Goal: Information Seeking & Learning: Check status

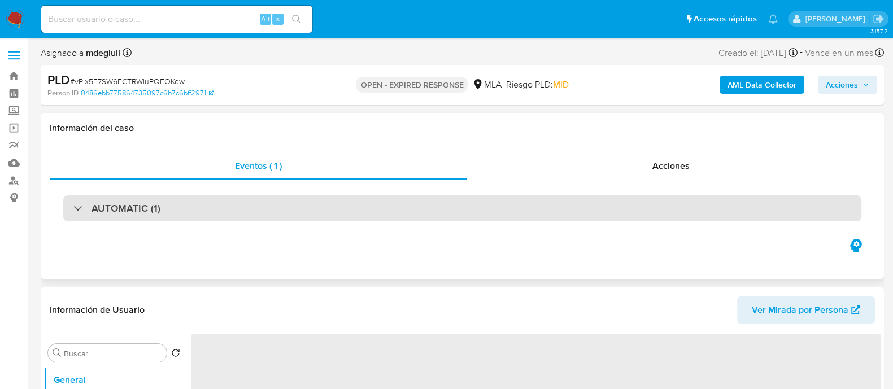
select select "10"
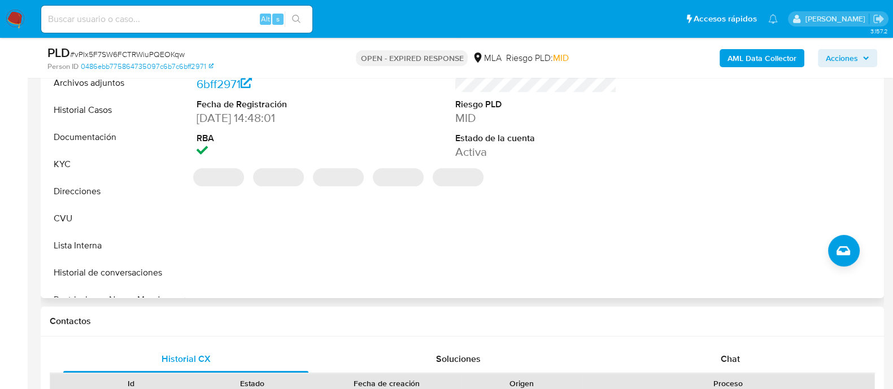
scroll to position [282, 0]
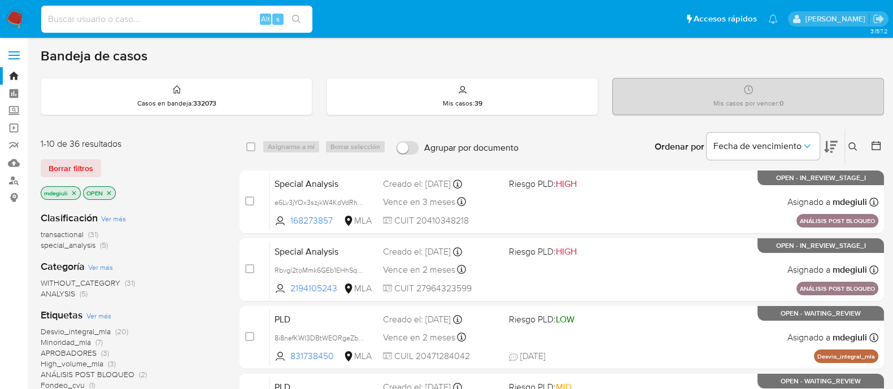
click at [195, 17] on input at bounding box center [176, 19] width 271 height 15
paste input "61514528"
type input "61514528"
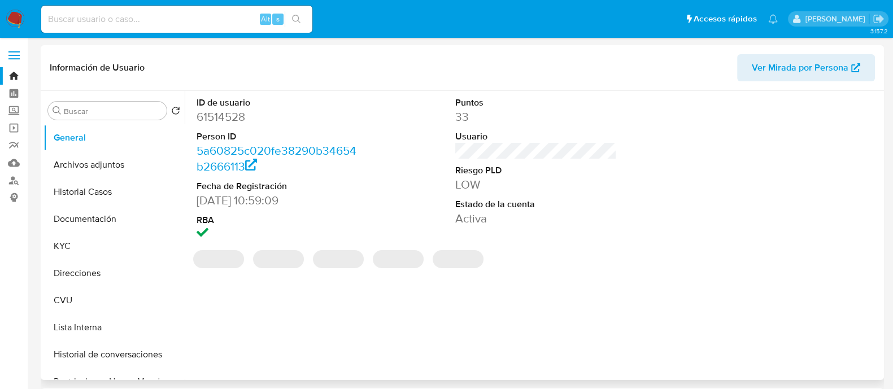
select select "10"
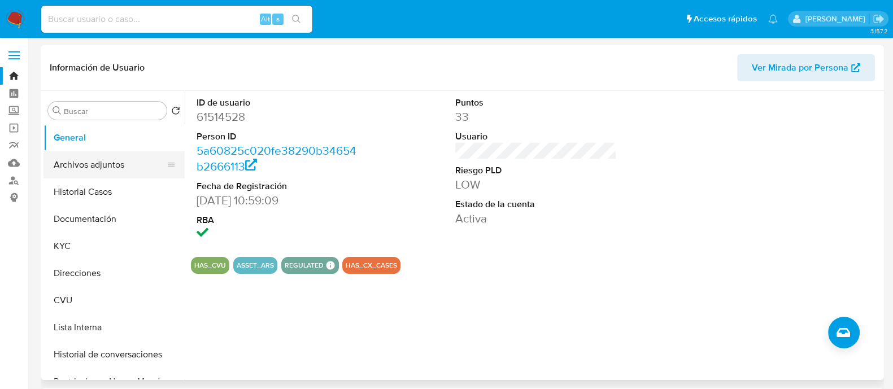
click at [81, 153] on button "Archivos adjuntos" at bounding box center [109, 164] width 132 height 27
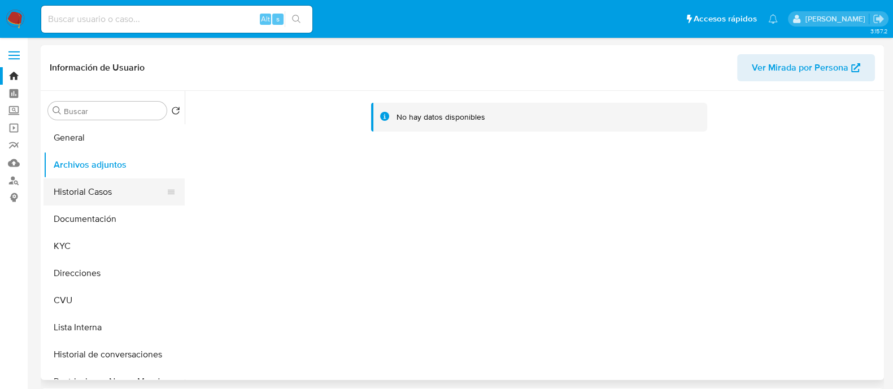
click at [93, 188] on button "Historial Casos" at bounding box center [109, 191] width 132 height 27
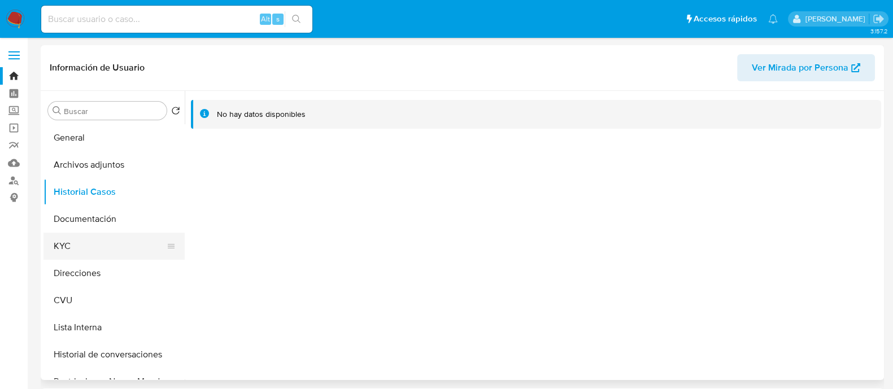
click at [86, 250] on button "KYC" at bounding box center [109, 246] width 132 height 27
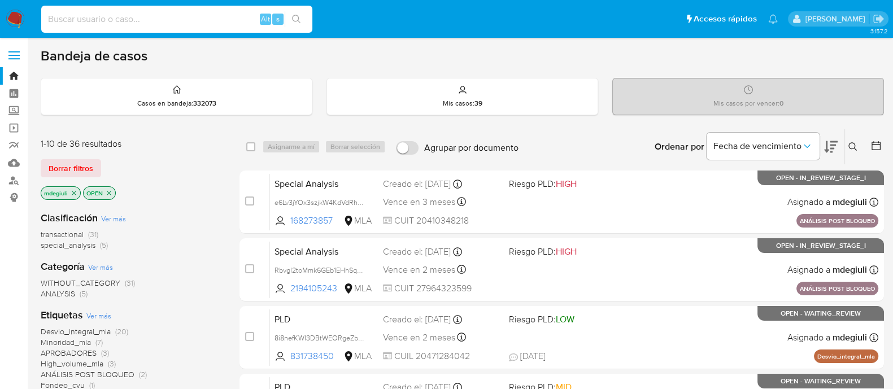
click at [182, 15] on input at bounding box center [176, 19] width 271 height 15
paste input "119162179"
type input "119162179"
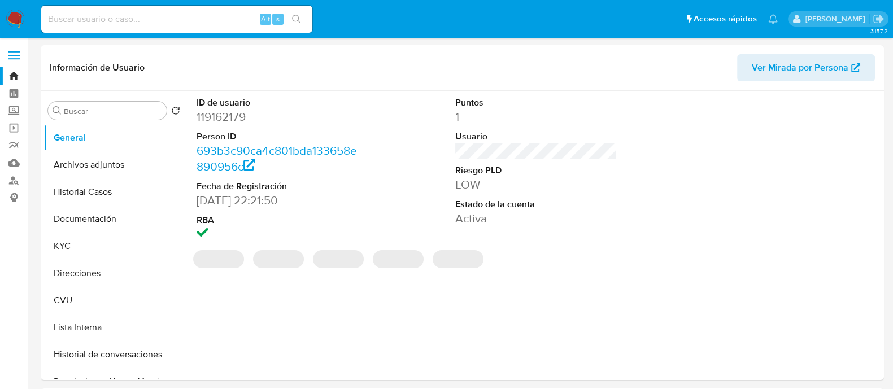
select select "10"
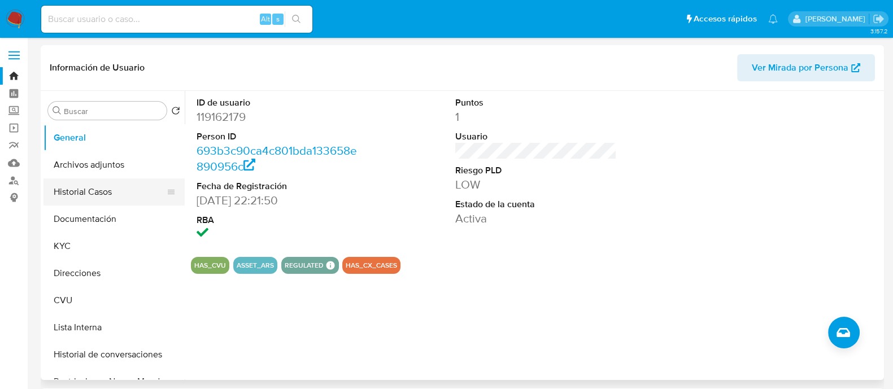
click at [96, 195] on button "Historial Casos" at bounding box center [109, 191] width 132 height 27
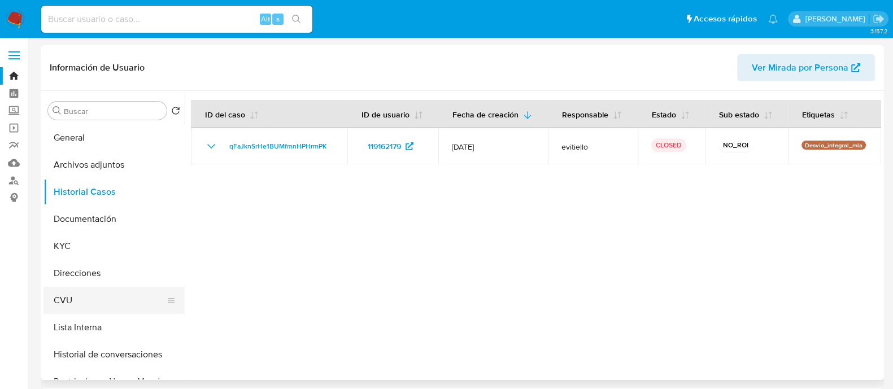
scroll to position [70, 0]
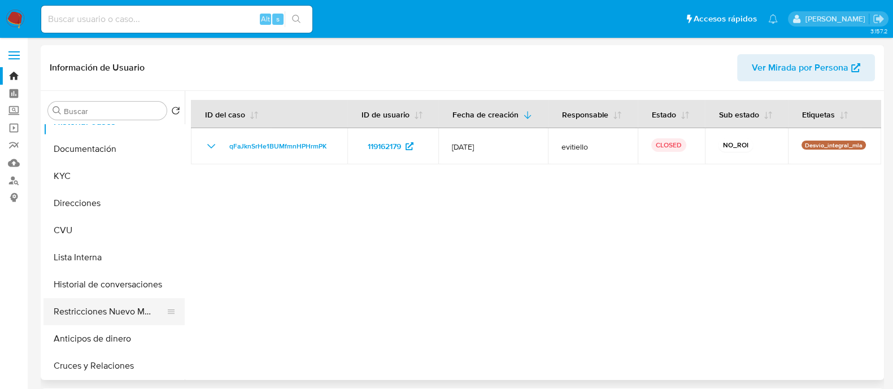
click at [104, 309] on button "Restricciones Nuevo Mundo" at bounding box center [109, 311] width 132 height 27
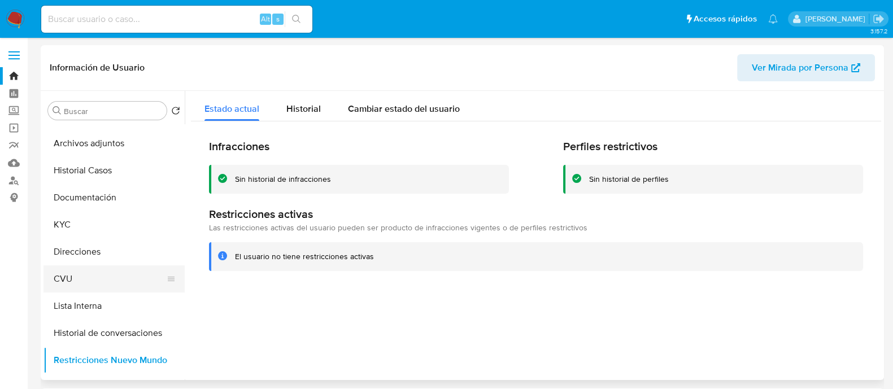
scroll to position [0, 0]
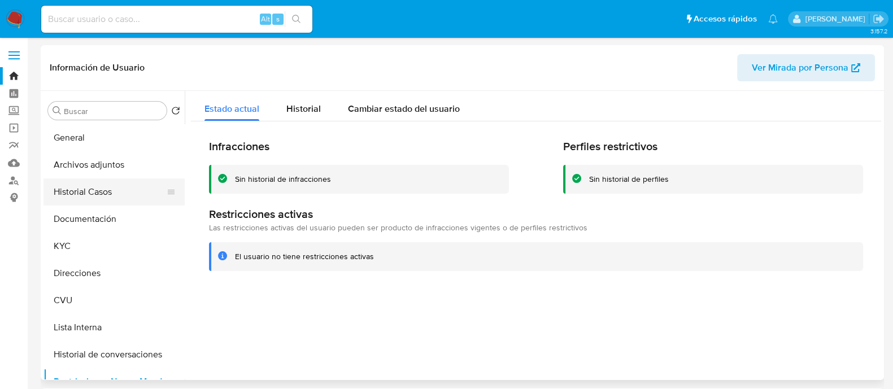
click at [122, 186] on button "Historial Casos" at bounding box center [109, 191] width 132 height 27
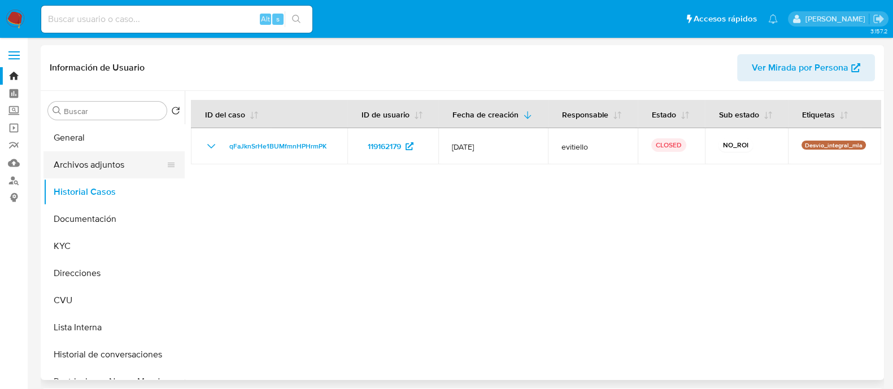
click at [119, 169] on button "Archivos adjuntos" at bounding box center [109, 164] width 132 height 27
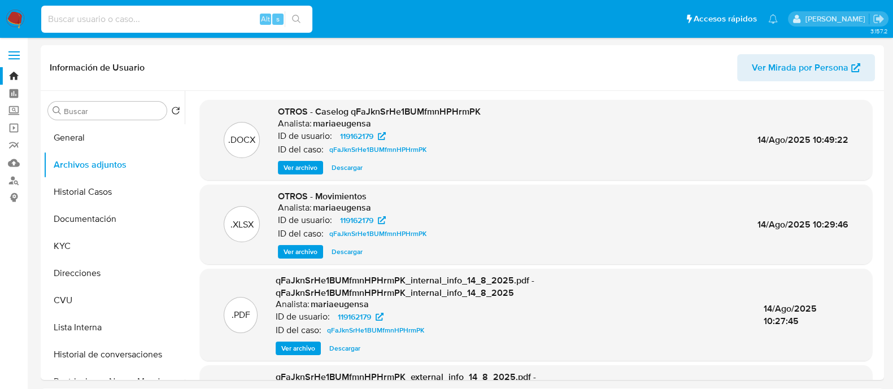
click at [182, 15] on input at bounding box center [176, 19] width 271 height 15
paste input "667158054"
type input "667158054"
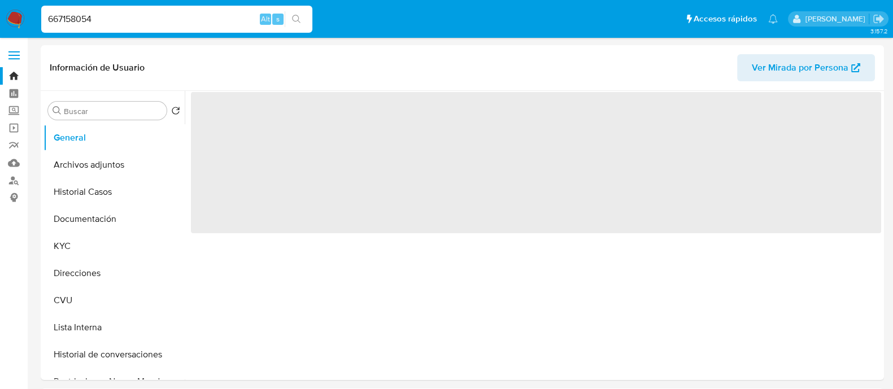
select select "10"
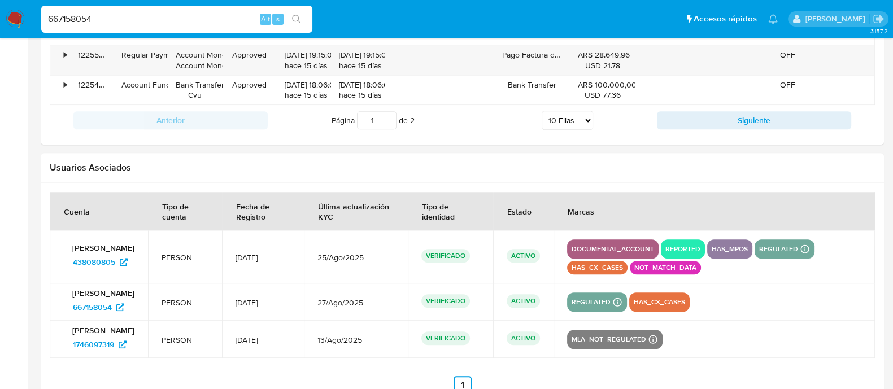
scroll to position [1361, 0]
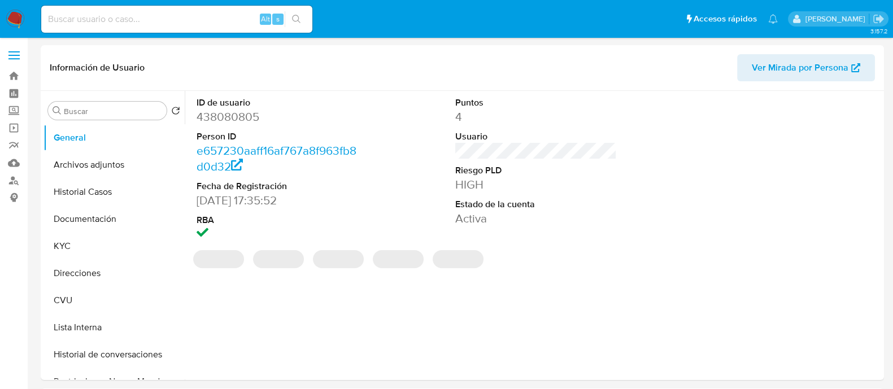
select select "10"
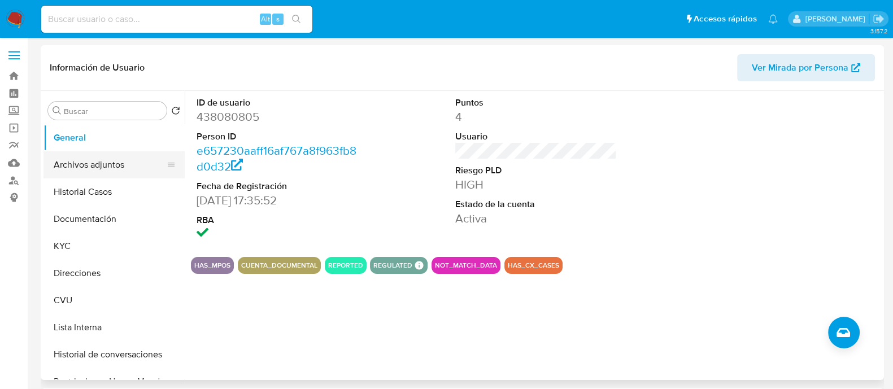
click at [123, 163] on button "Archivos adjuntos" at bounding box center [109, 164] width 132 height 27
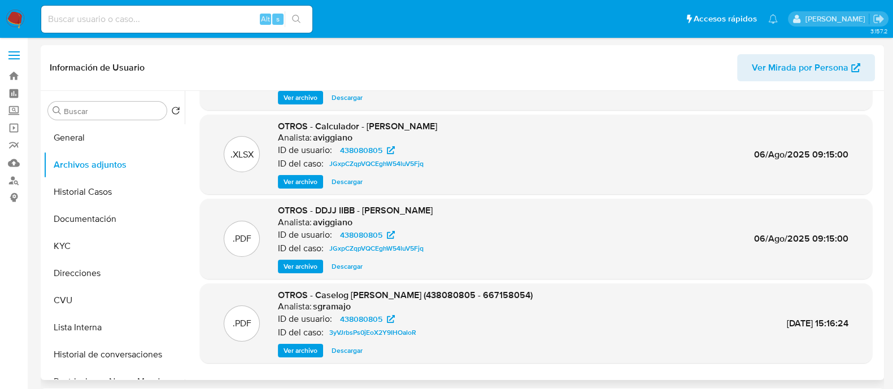
scroll to position [95, 0]
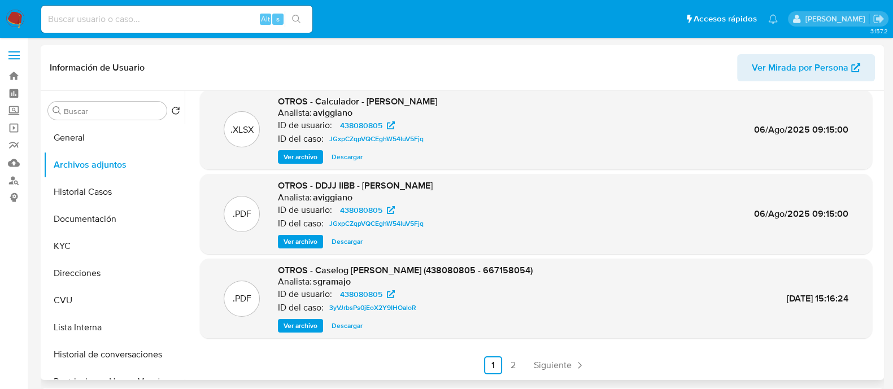
click at [313, 237] on span "Ver archivo" at bounding box center [301, 241] width 34 height 11
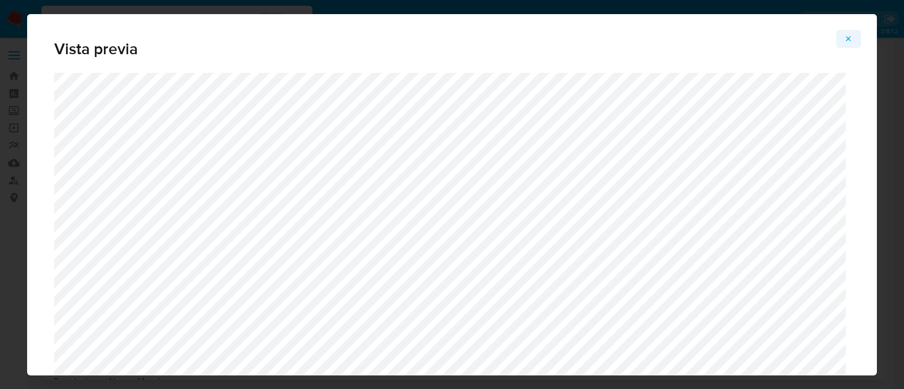
click at [846, 34] on icon "Attachment preview" at bounding box center [848, 38] width 9 height 9
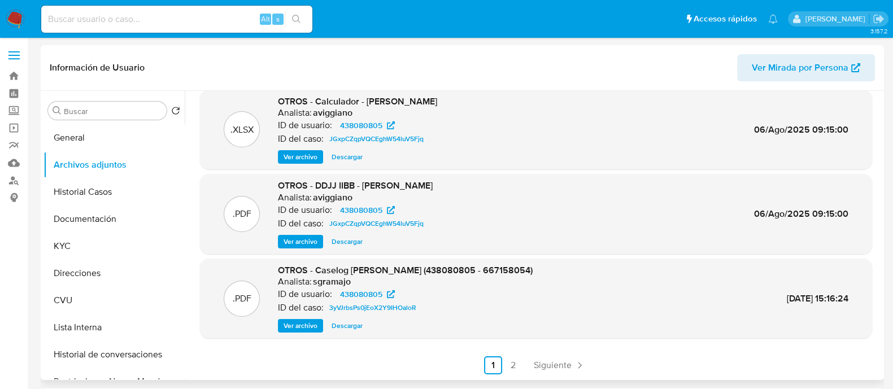
click at [307, 320] on span "Ver archivo" at bounding box center [301, 325] width 34 height 11
click at [98, 195] on button "Historial Casos" at bounding box center [109, 191] width 132 height 27
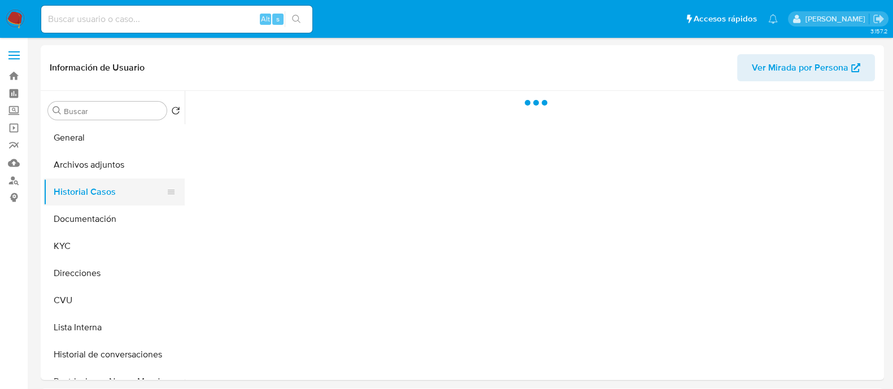
scroll to position [0, 0]
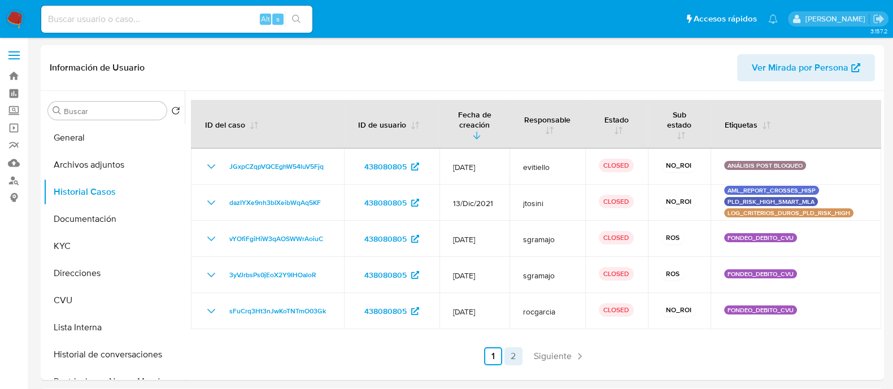
click at [510, 357] on link "2" at bounding box center [513, 356] width 18 height 18
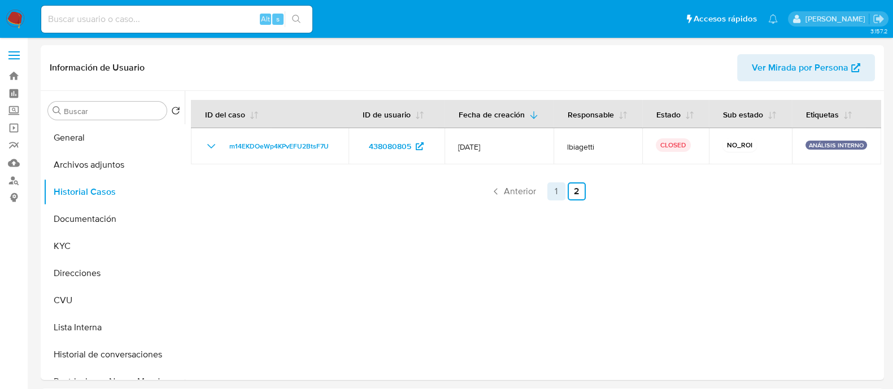
click at [550, 193] on link "1" at bounding box center [556, 191] width 18 height 18
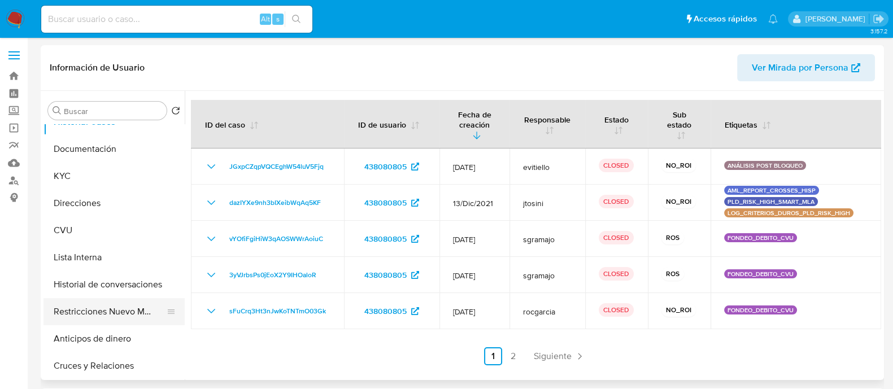
scroll to position [141, 0]
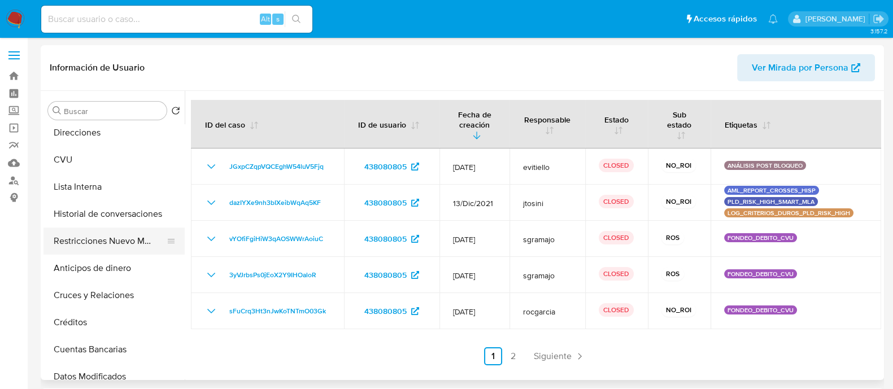
click at [86, 241] on button "Restricciones Nuevo Mundo" at bounding box center [109, 241] width 132 height 27
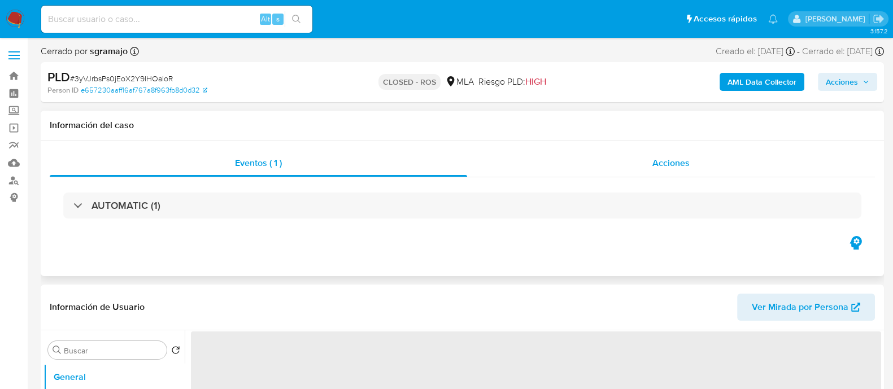
click at [603, 156] on div "Acciones" at bounding box center [671, 163] width 408 height 27
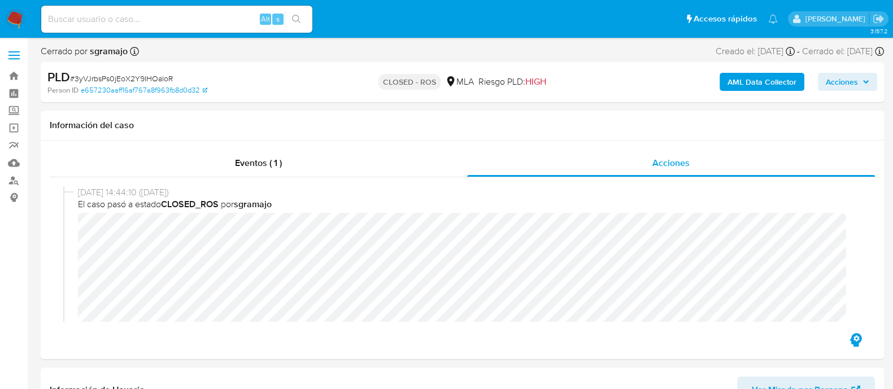
select select "10"
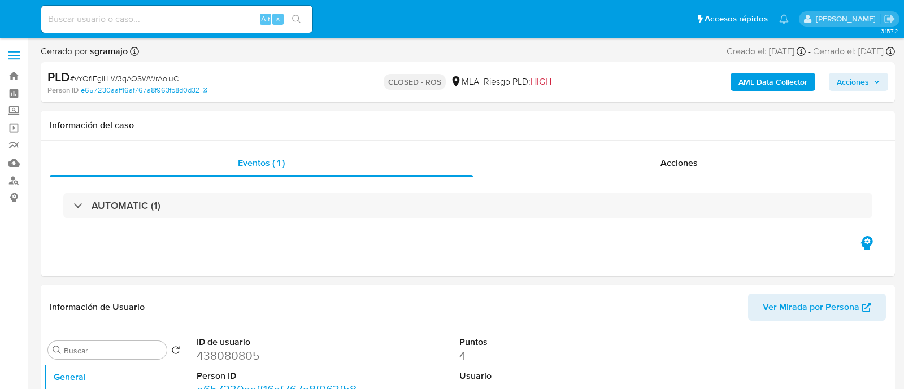
select select "10"
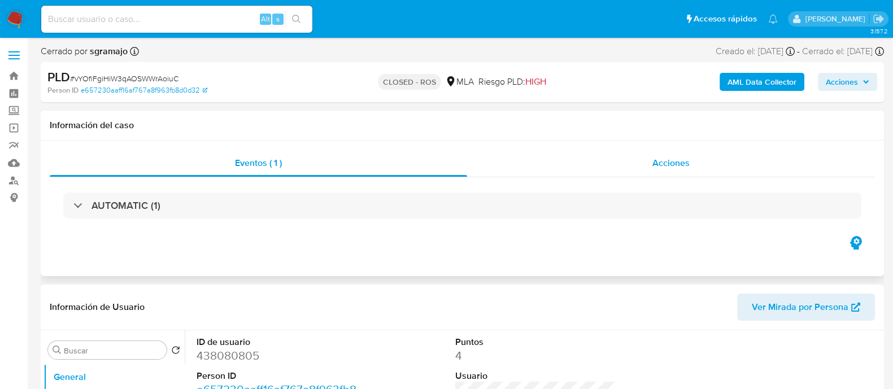
click at [634, 158] on div "Acciones" at bounding box center [671, 163] width 408 height 27
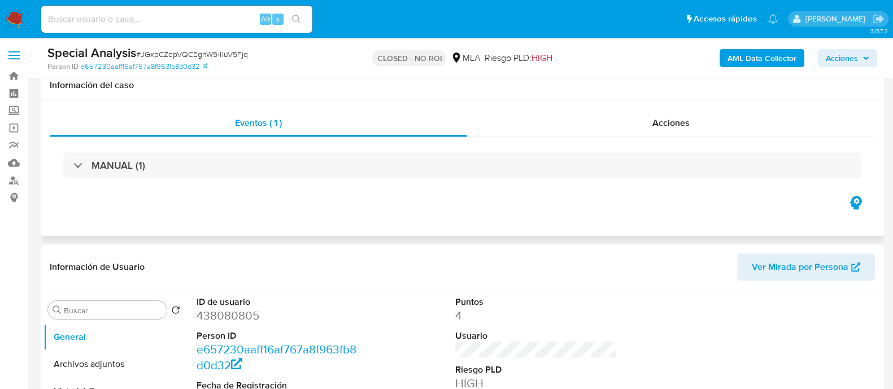
scroll to position [353, 0]
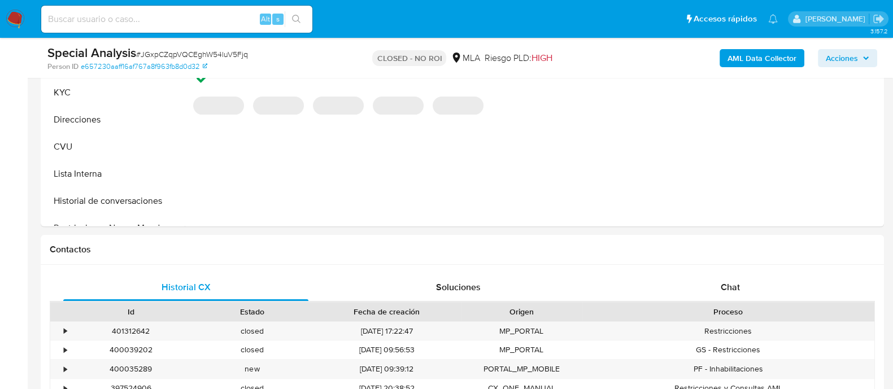
select select "10"
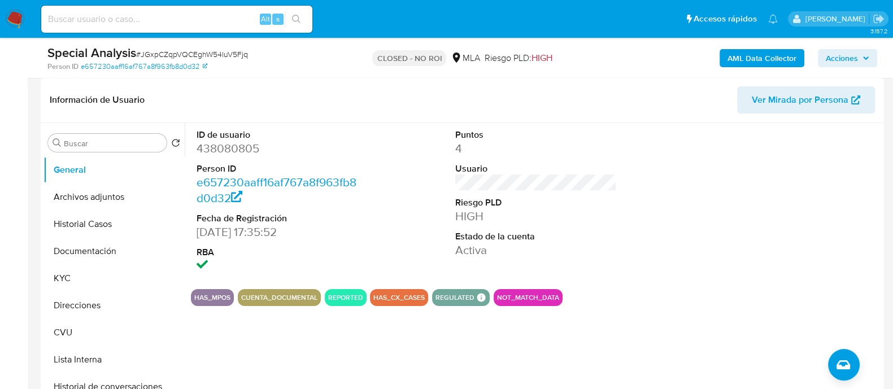
scroll to position [141, 0]
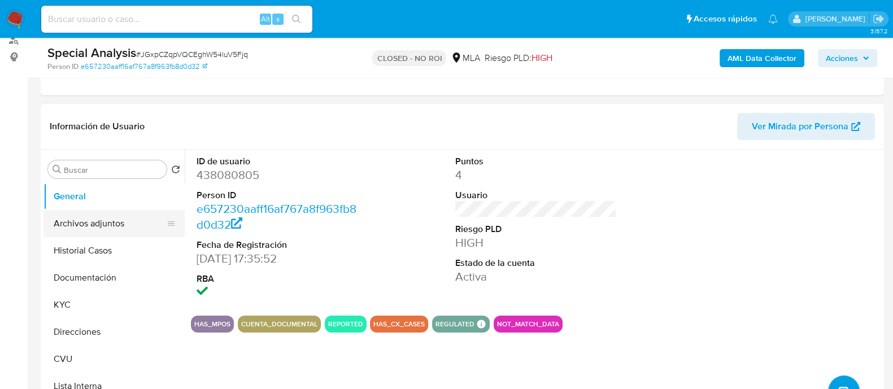
click at [72, 220] on button "Archivos adjuntos" at bounding box center [109, 223] width 132 height 27
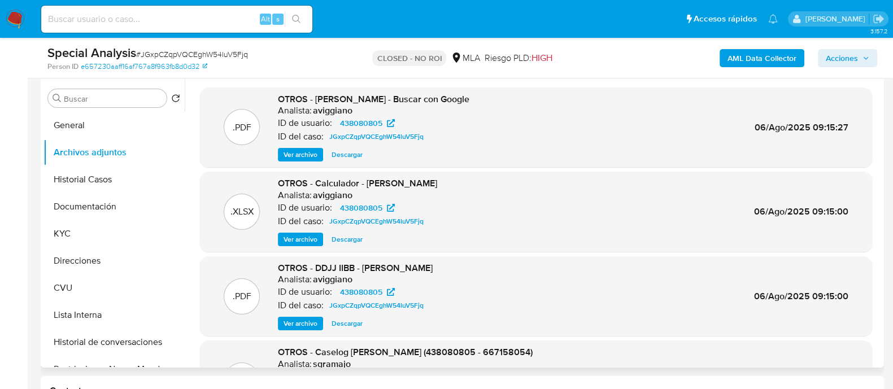
scroll to position [0, 0]
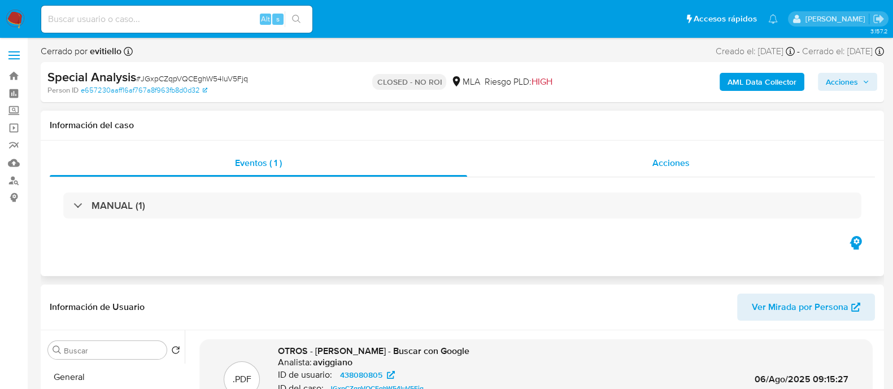
click at [644, 159] on div "Acciones" at bounding box center [671, 163] width 408 height 27
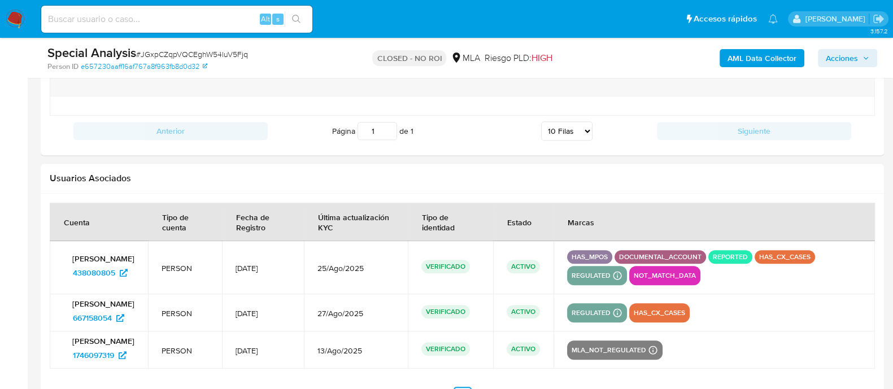
scroll to position [1593, 0]
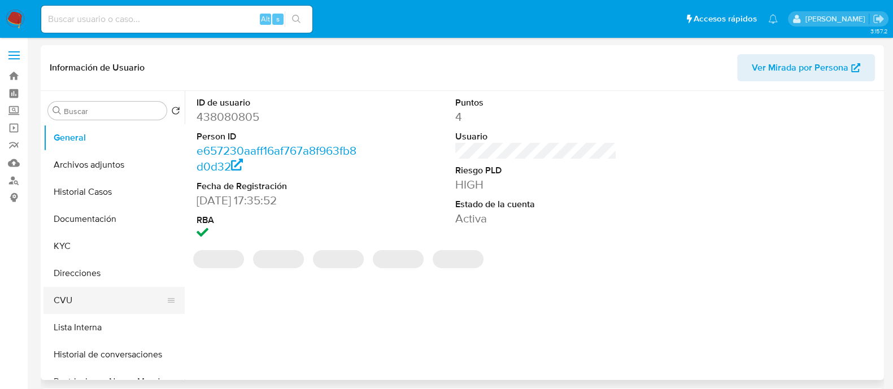
select select "10"
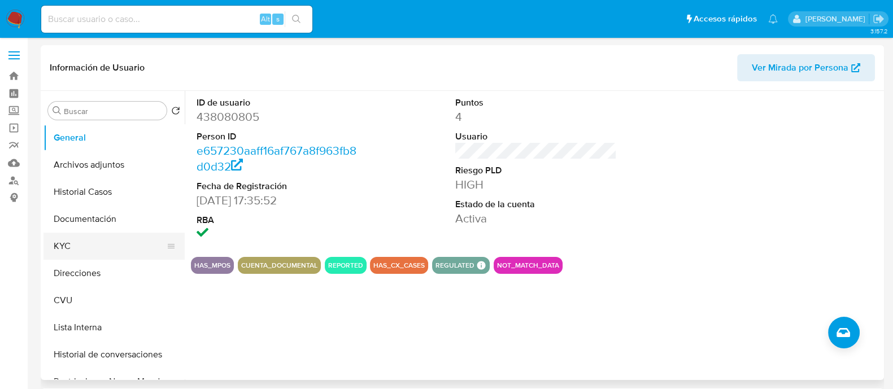
click at [88, 242] on button "KYC" at bounding box center [109, 246] width 132 height 27
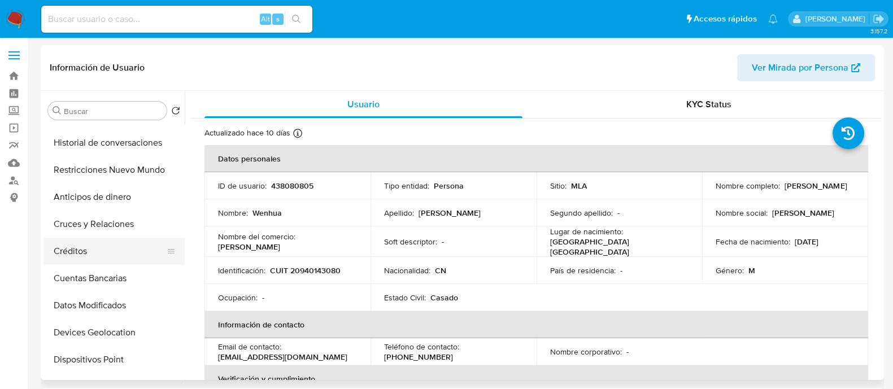
scroll to position [141, 0]
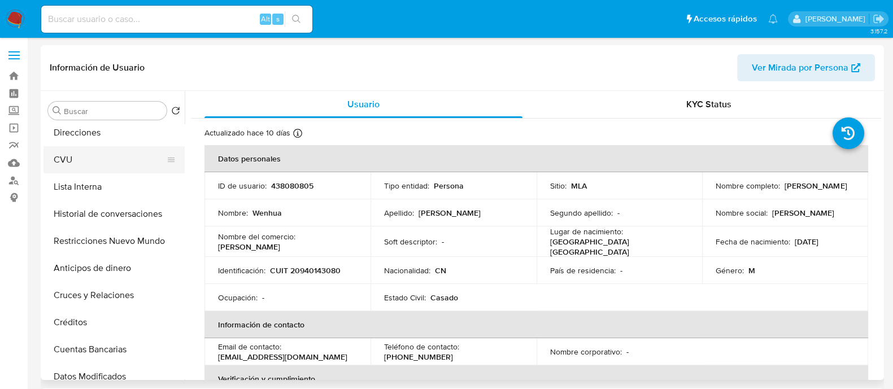
click at [65, 164] on button "CVU" at bounding box center [109, 159] width 132 height 27
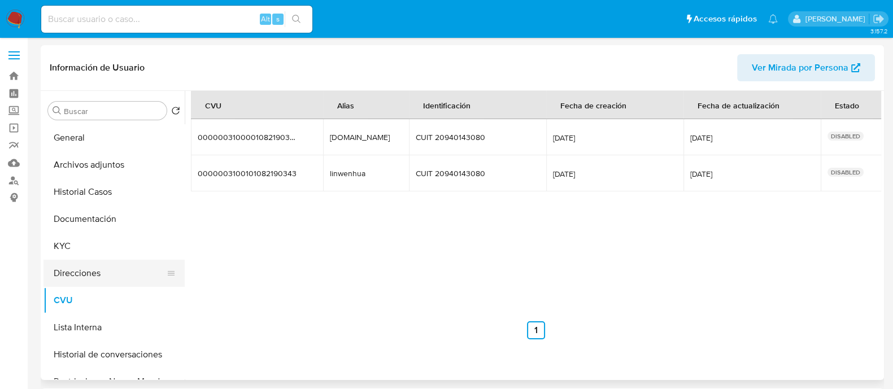
scroll to position [70, 0]
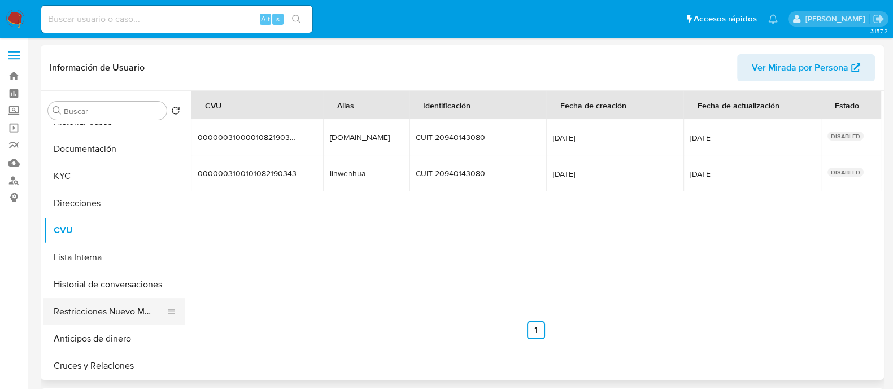
click at [114, 312] on button "Restricciones Nuevo Mundo" at bounding box center [109, 311] width 132 height 27
